Goal: Check status

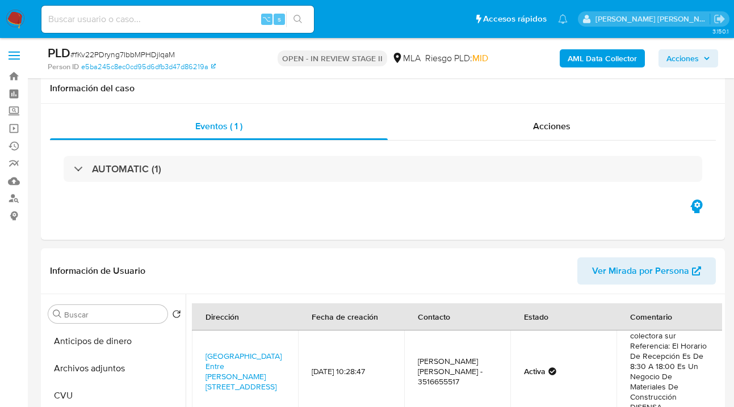
select select "10"
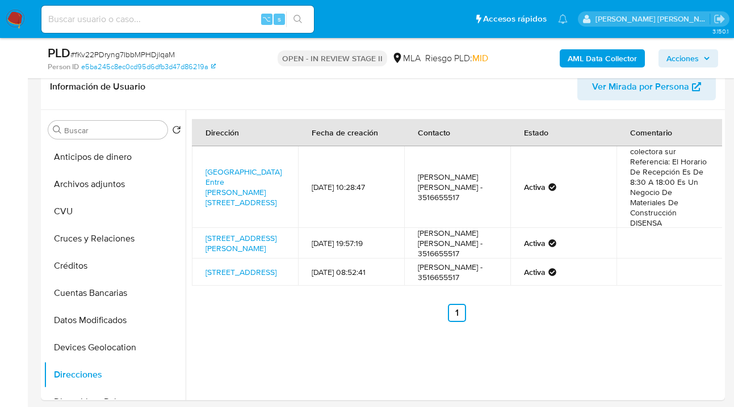
scroll to position [220, 0]
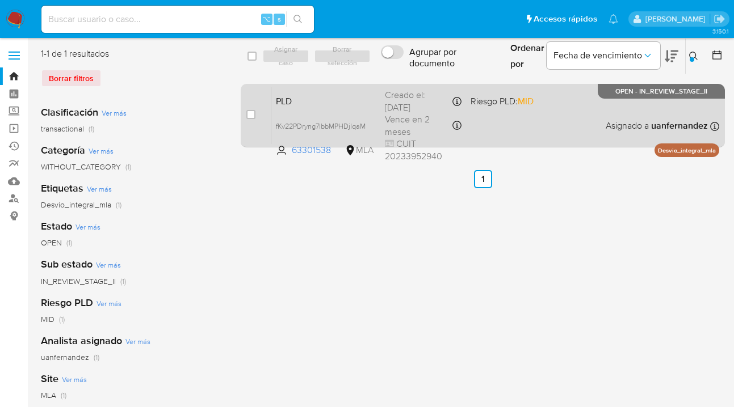
click at [600, 129] on div "PLD fKv22PDryng7IbbMPHDjlqaM 63301538 MLA Riesgo PLD: MID Creado el: [DATE] Cre…" at bounding box center [495, 115] width 448 height 57
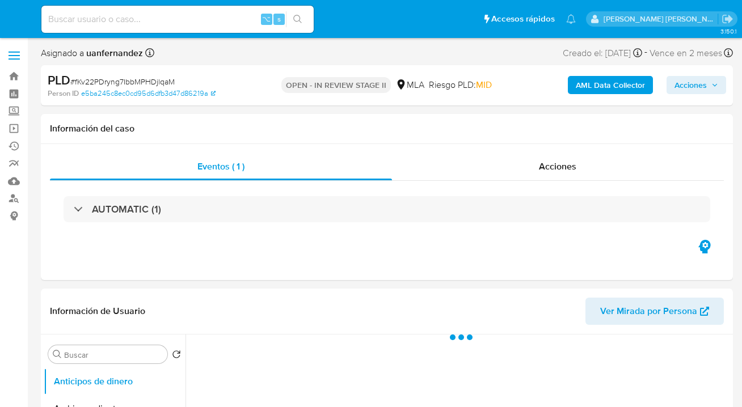
select select "10"
